Goal: Information Seeking & Learning: Check status

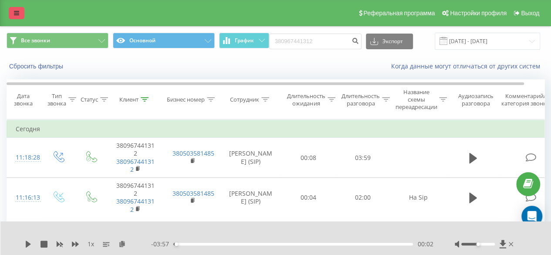
click at [13, 9] on link at bounding box center [17, 13] width 16 height 12
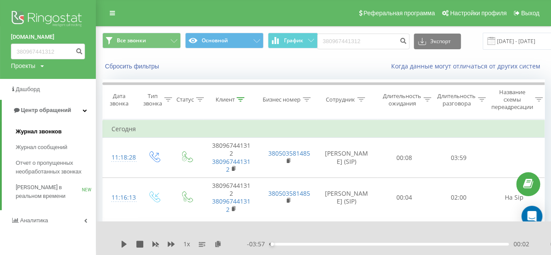
click at [44, 133] on span "Журнал звонков" at bounding box center [39, 131] width 46 height 9
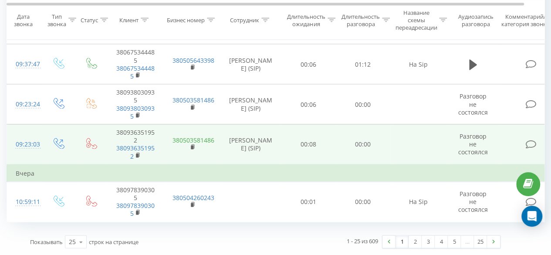
scroll to position [849, 0]
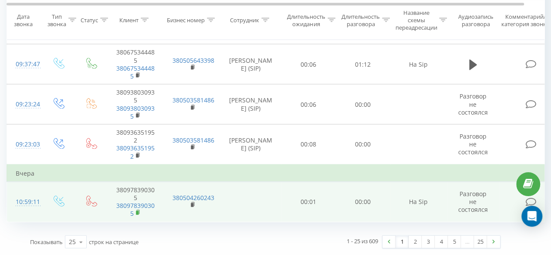
click at [137, 211] on icon at bounding box center [138, 213] width 5 height 6
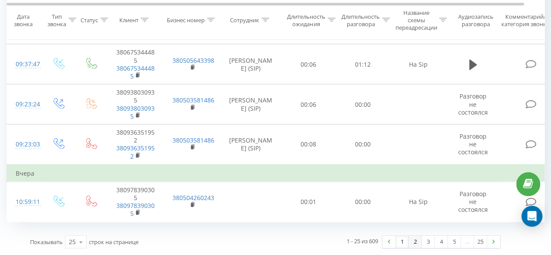
click at [414, 246] on link "2" at bounding box center [415, 242] width 13 height 12
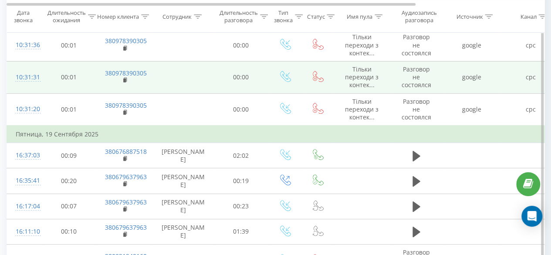
scroll to position [14, 0]
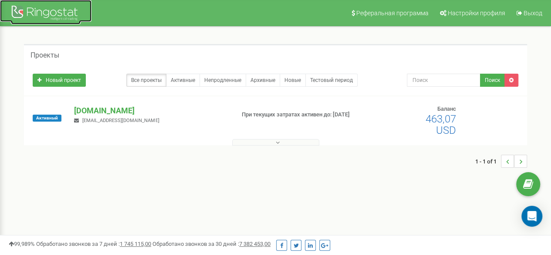
click at [30, 9] on div at bounding box center [46, 13] width 70 height 21
click at [97, 108] on p "[DOMAIN_NAME]" at bounding box center [150, 110] width 153 height 11
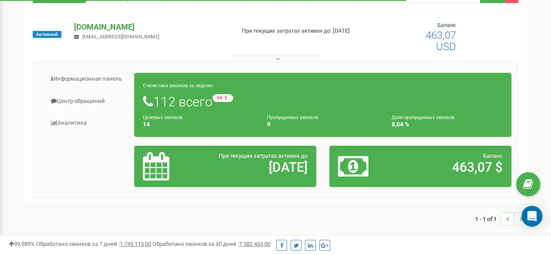
scroll to position [87, 0]
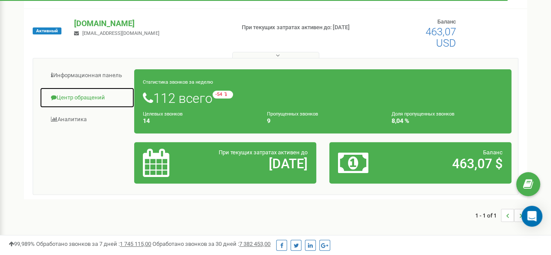
click at [75, 94] on link "Центр обращений" at bounding box center [87, 97] width 95 height 21
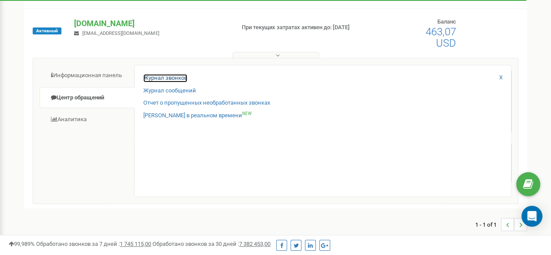
click at [168, 78] on link "Журнал звонков" at bounding box center [165, 78] width 44 height 8
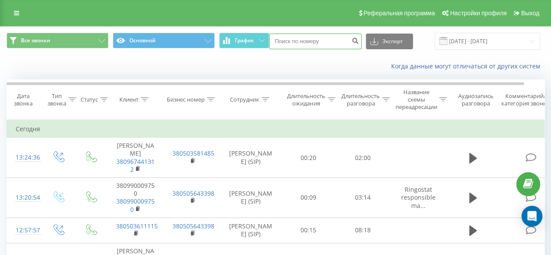
click at [315, 47] on input at bounding box center [315, 42] width 92 height 16
paste input "380978390305"
type input "380978390305"
click at [351, 40] on button "submit" at bounding box center [356, 42] width 12 height 16
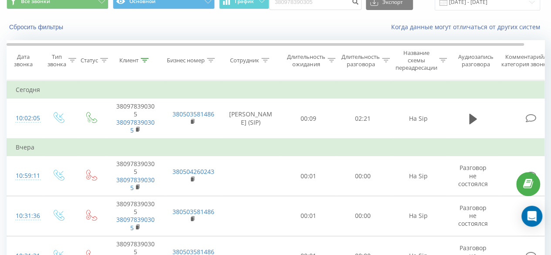
scroll to position [1, 0]
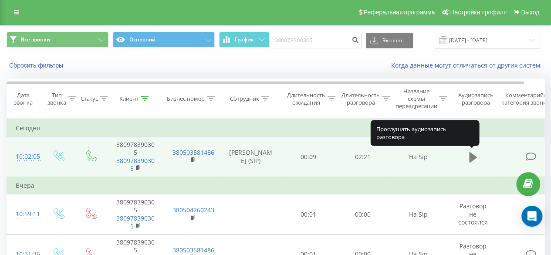
click at [472, 161] on icon at bounding box center [473, 157] width 8 height 12
